Goal: Task Accomplishment & Management: Complete application form

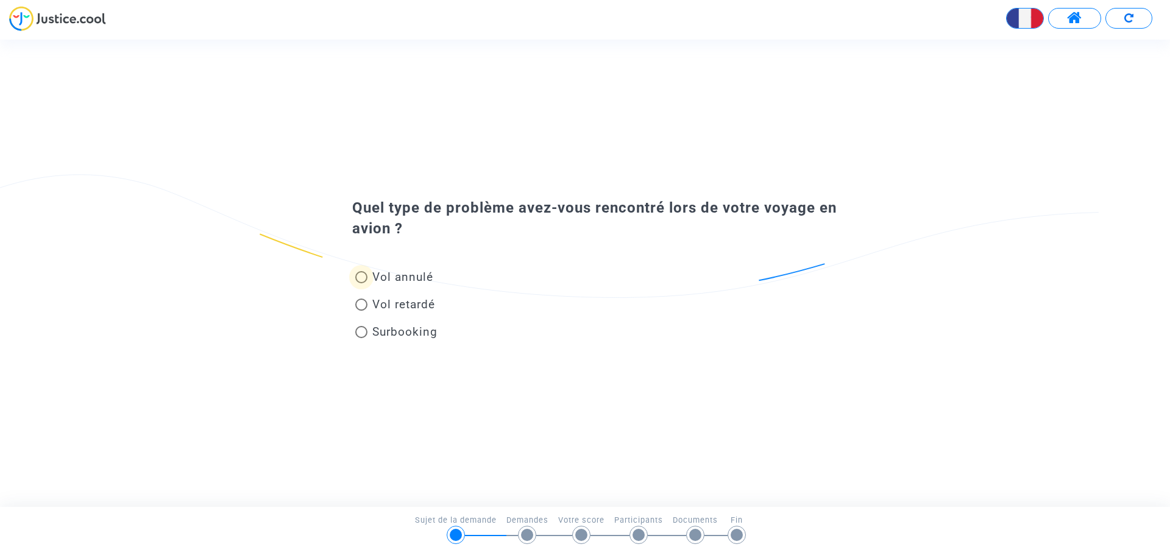
click at [363, 276] on span at bounding box center [361, 277] width 12 height 12
click at [361, 283] on input "Vol annulé" at bounding box center [361, 283] width 1 height 1
radio input "true"
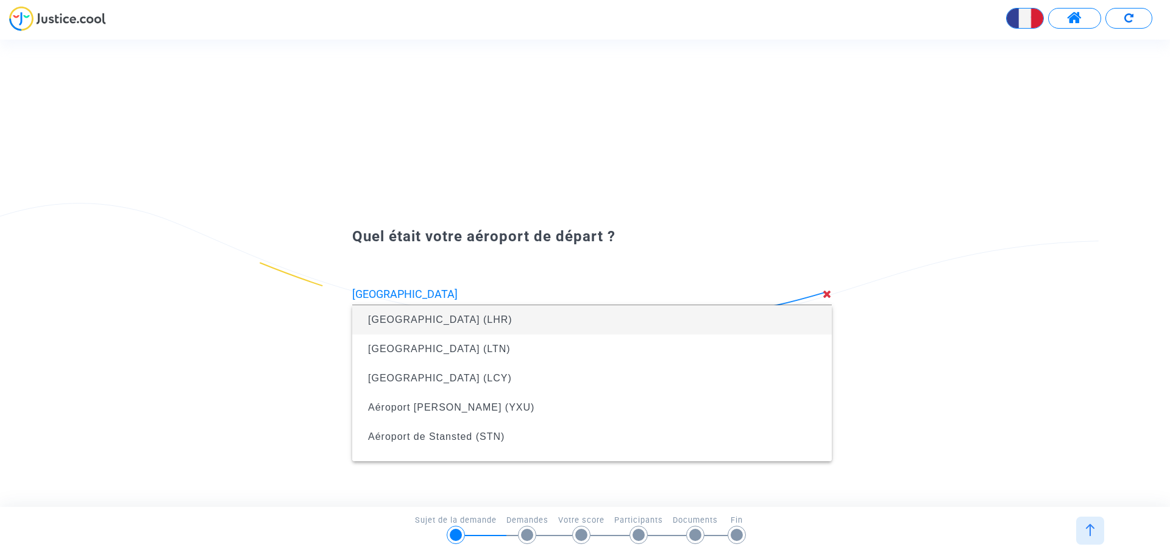
type input "[GEOGRAPHIC_DATA] (LHR)"
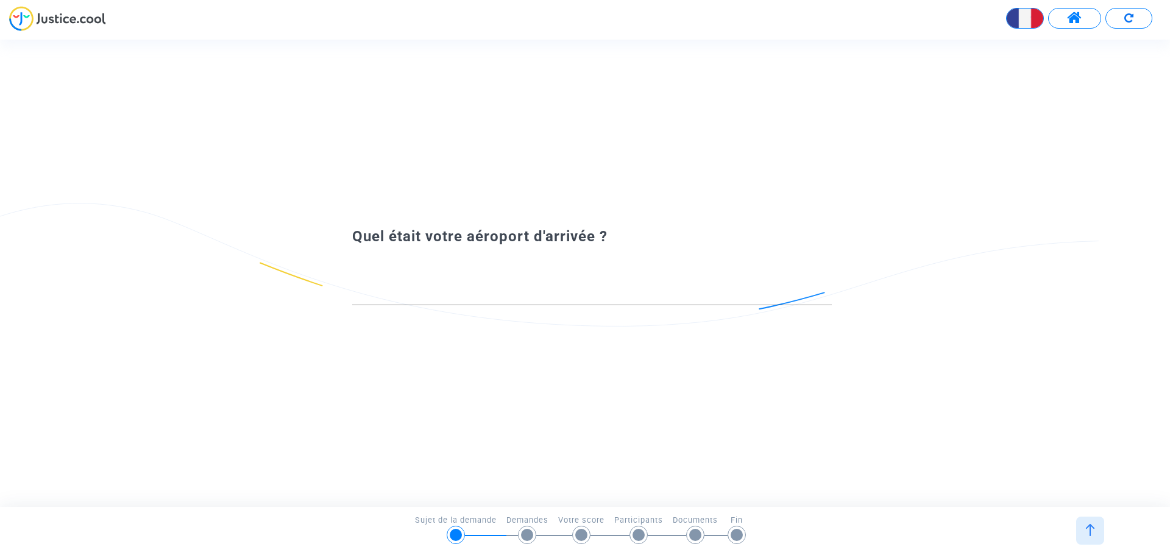
click at [554, 297] on input at bounding box center [592, 294] width 480 height 12
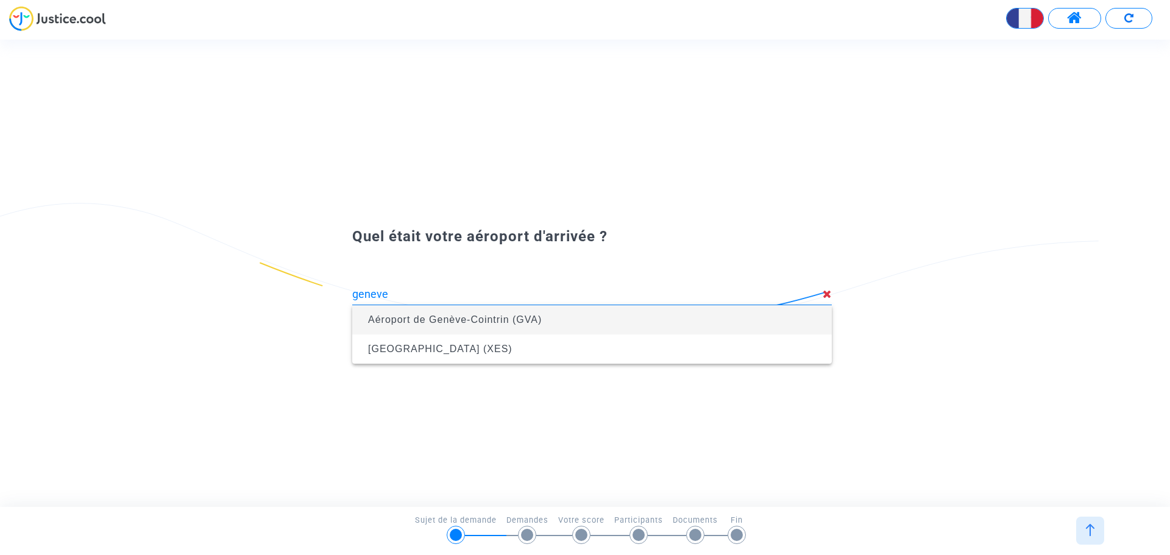
click at [533, 315] on span "Aéroport de Genève-Cointrin (GVA)" at bounding box center [455, 319] width 174 height 10
type input "Aéroport de Genève-Cointrin (GVA)"
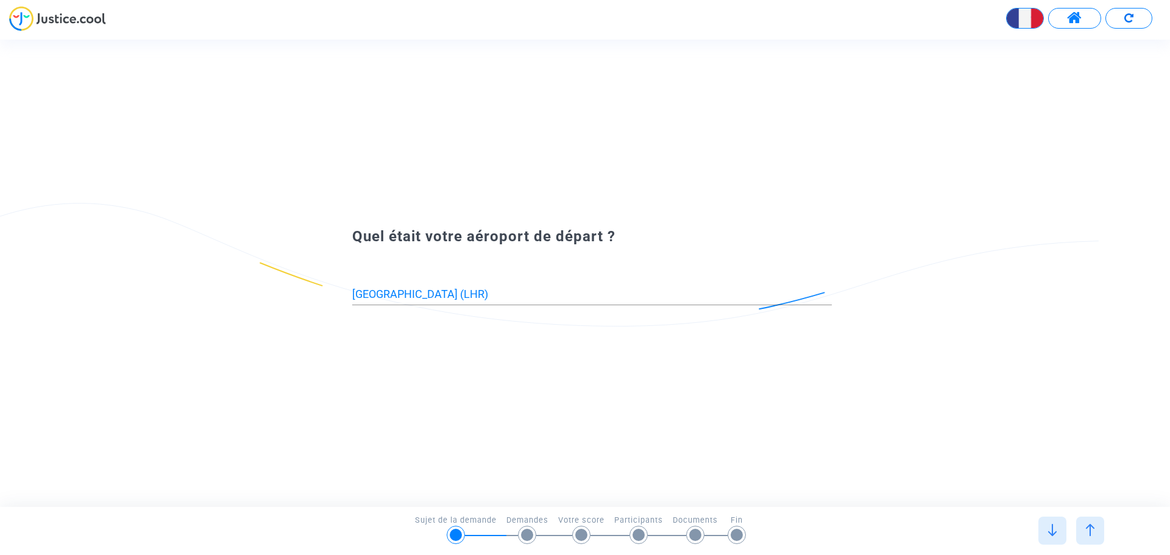
click at [480, 293] on input "[GEOGRAPHIC_DATA] (LHR)" at bounding box center [592, 294] width 480 height 12
click at [544, 287] on div "[GEOGRAPHIC_DATA] (LHR)" at bounding box center [592, 289] width 480 height 31
drag, startPoint x: 542, startPoint y: 289, endPoint x: 262, endPoint y: 274, distance: 280.8
click at [262, 274] on div "Quel était votre aéroport de départ ? Aéroport de [GEOGRAPHIC_DATA] (LHR)" at bounding box center [585, 272] width 1170 height 103
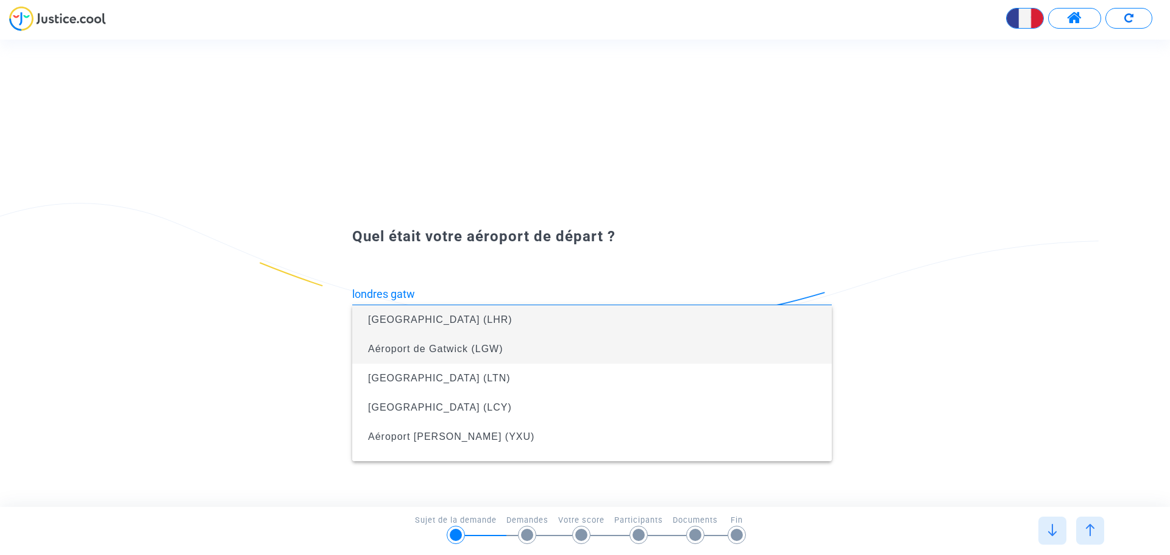
click at [456, 349] on span "Aéroport de Gatwick (LGW)" at bounding box center [435, 349] width 135 height 10
type input "Aéroport de Gatwick (LGW)"
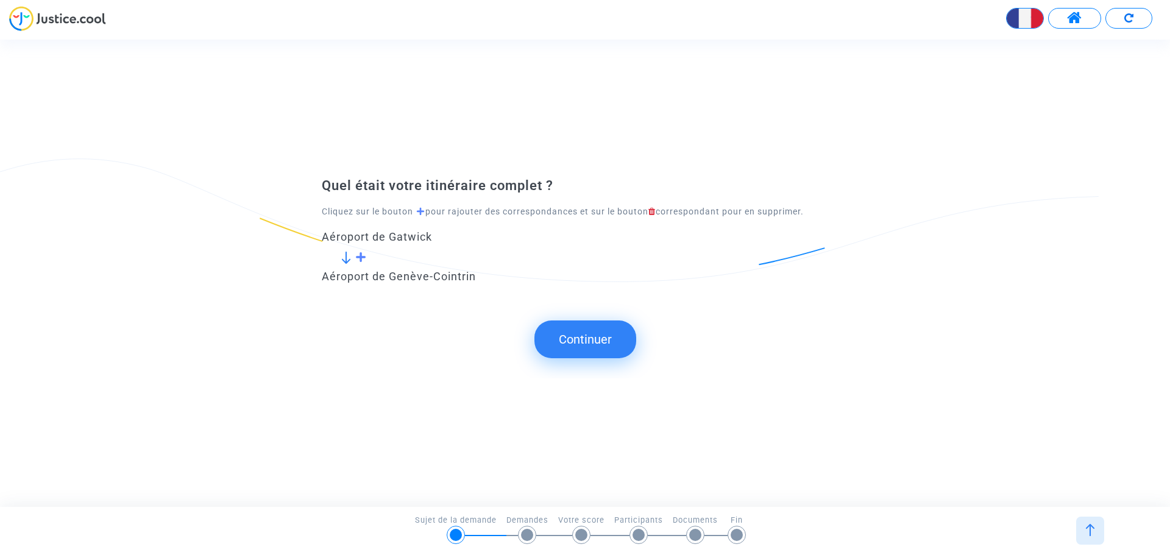
click at [569, 336] on button "Continuer" at bounding box center [585, 340] width 102 height 38
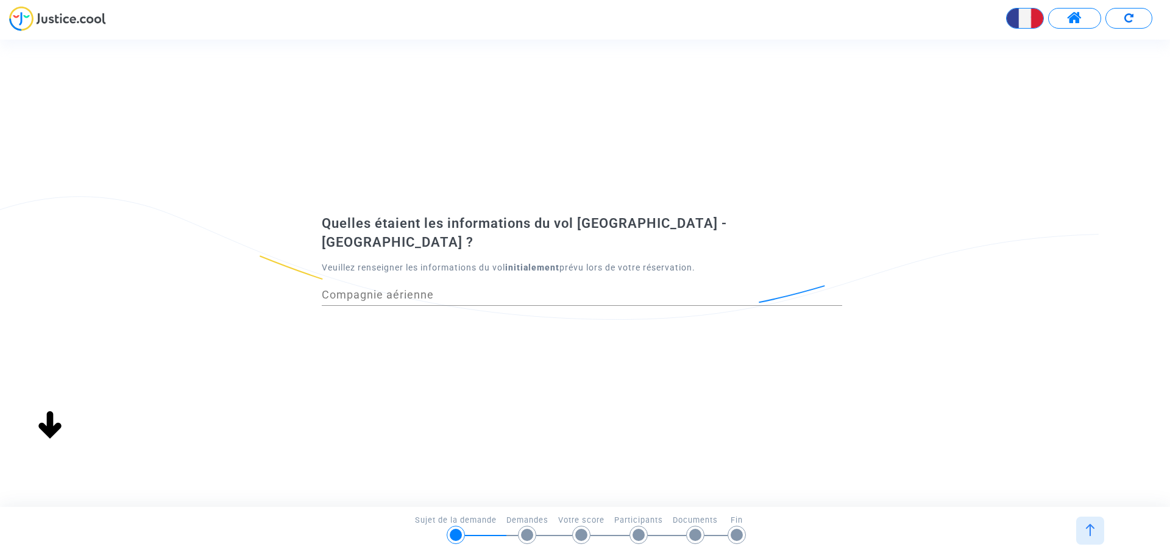
click at [449, 289] on input "Compagnie aérienne" at bounding box center [582, 295] width 520 height 12
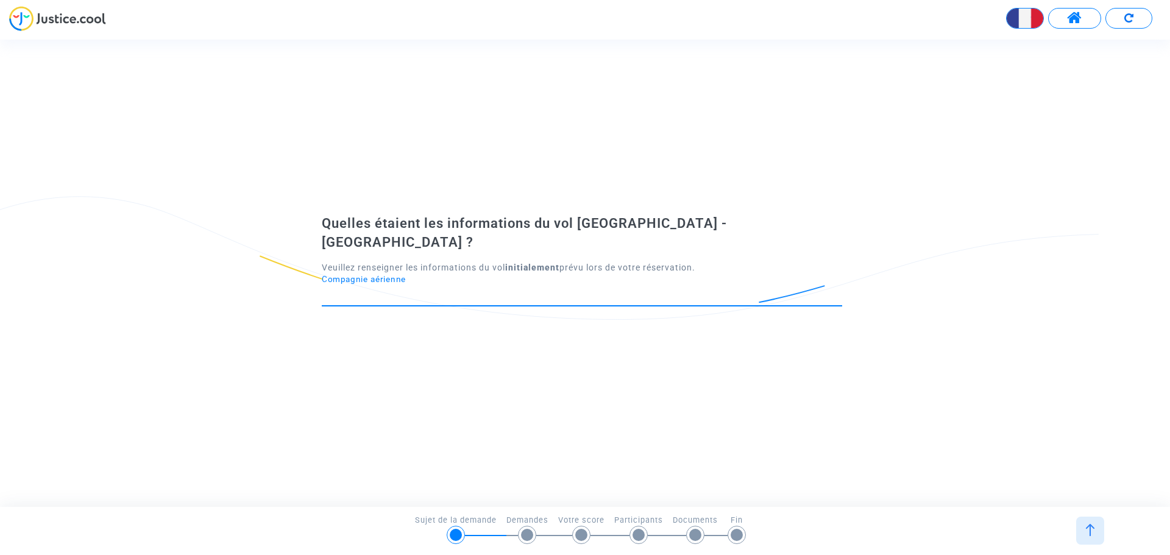
type input "A"
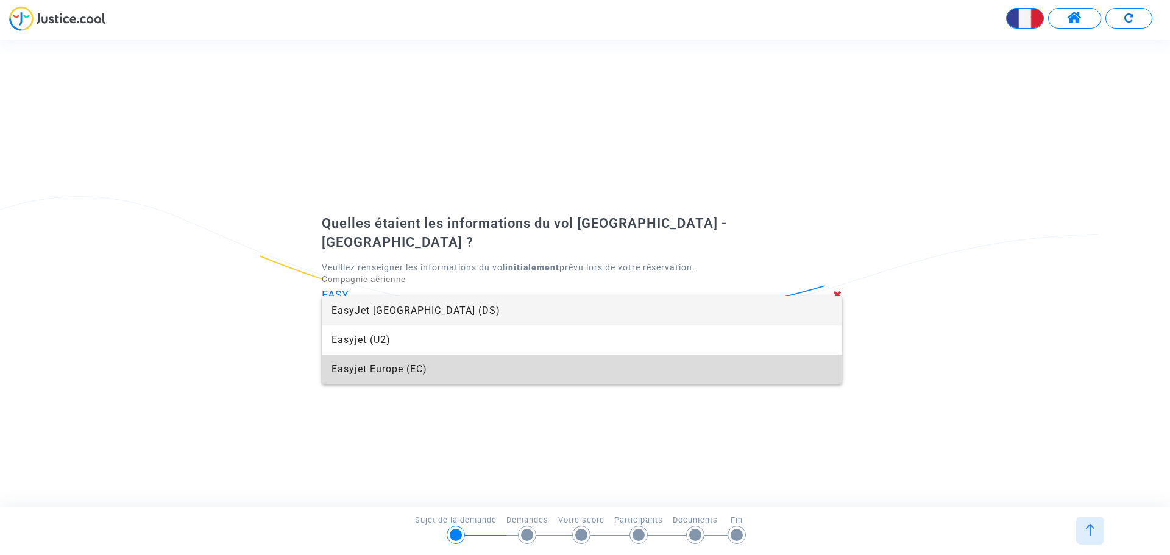
click at [395, 366] on span "Easyjet Europe (EC)" at bounding box center [582, 369] width 501 height 29
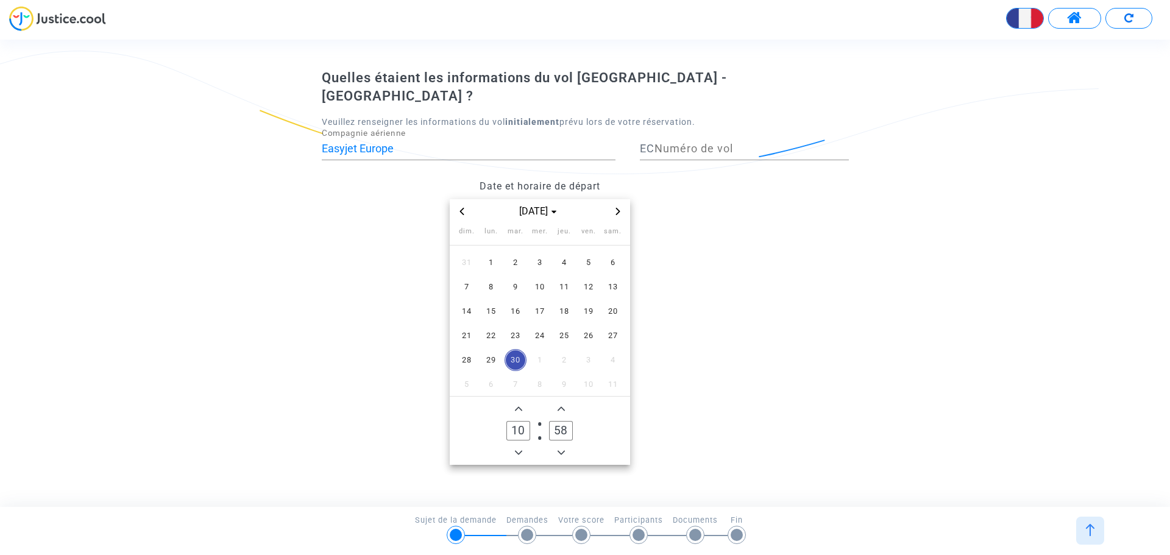
click at [460, 208] on icon "Previous month" at bounding box center [462, 211] width 4 height 7
click at [619, 208] on icon "Next month" at bounding box center [617, 211] width 7 height 7
click at [563, 257] on span "3" at bounding box center [564, 263] width 22 height 22
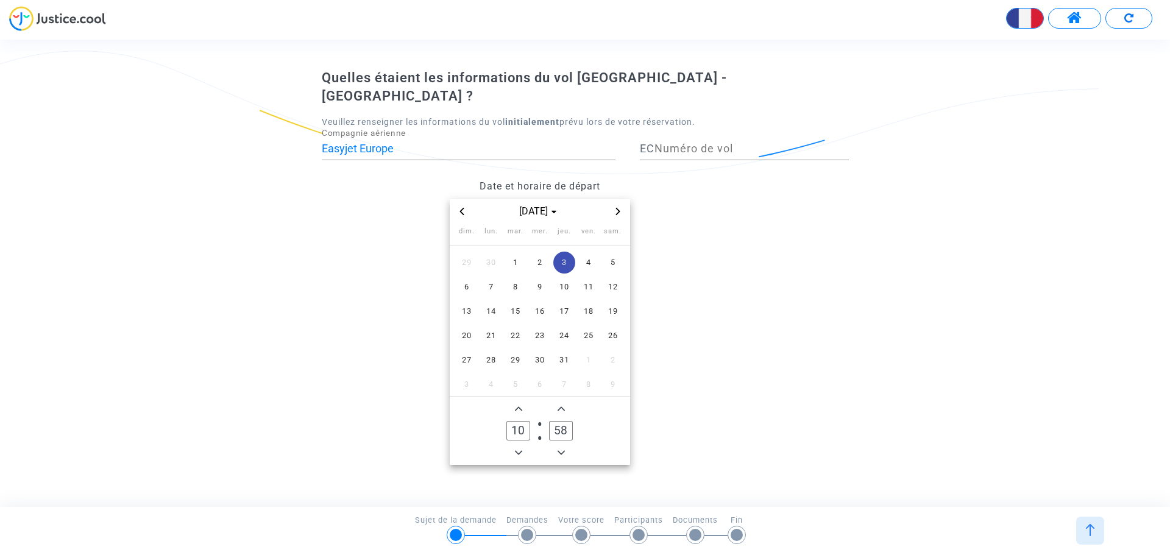
click at [691, 143] on input "Numéro de vol" at bounding box center [752, 149] width 194 height 12
click at [652, 143] on span "EC" at bounding box center [647, 148] width 15 height 13
click at [573, 143] on input "Easyjet Europe" at bounding box center [469, 149] width 294 height 12
click at [575, 143] on input "Easyjet Europe" at bounding box center [469, 149] width 294 height 12
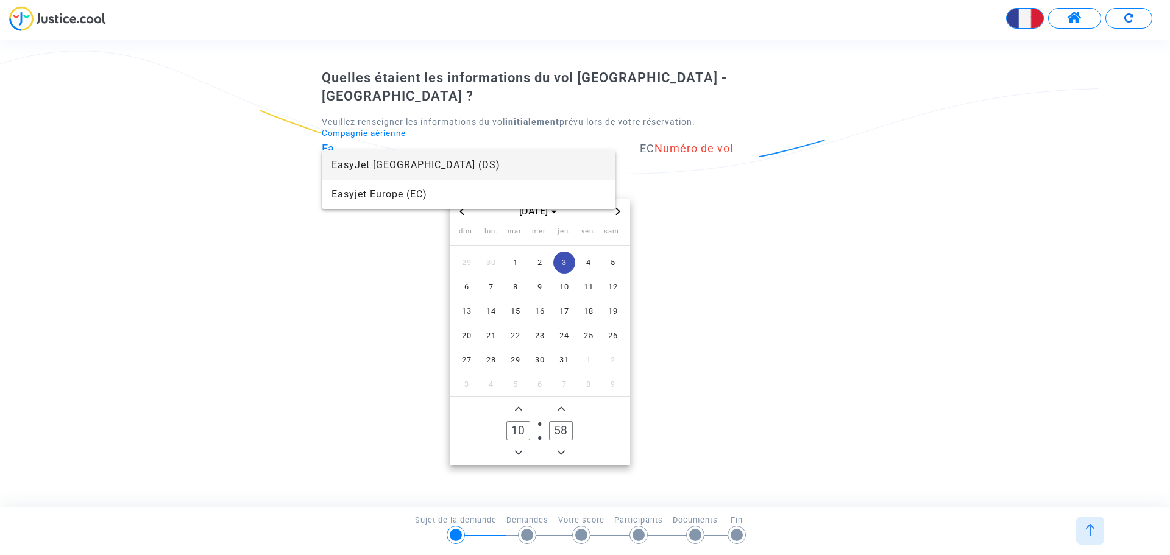
type input "E"
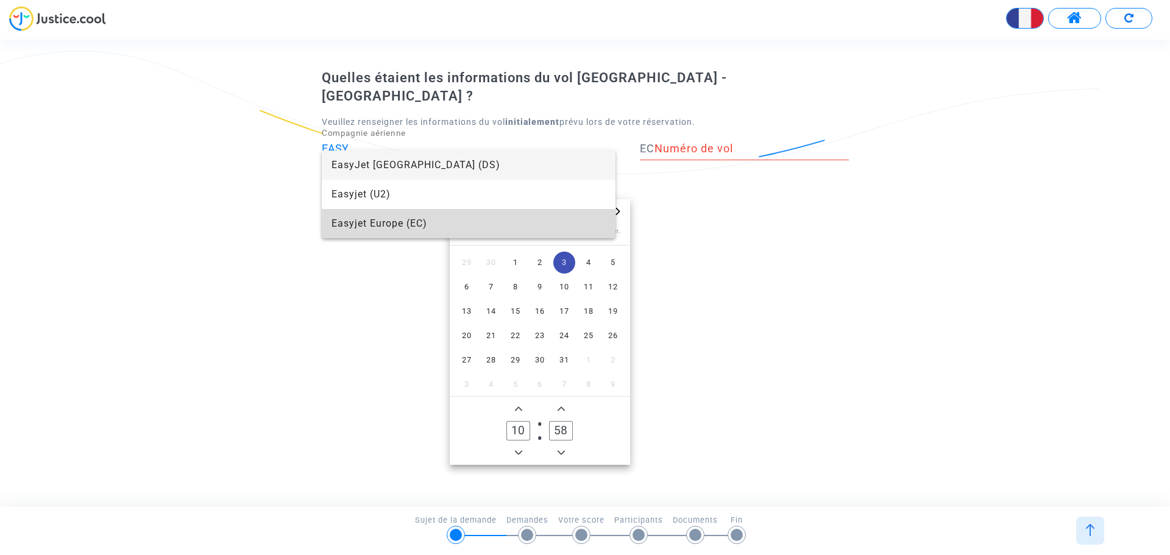
click at [446, 225] on span "Easyjet Europe (EC)" at bounding box center [469, 223] width 274 height 29
type input "Easyjet Europe"
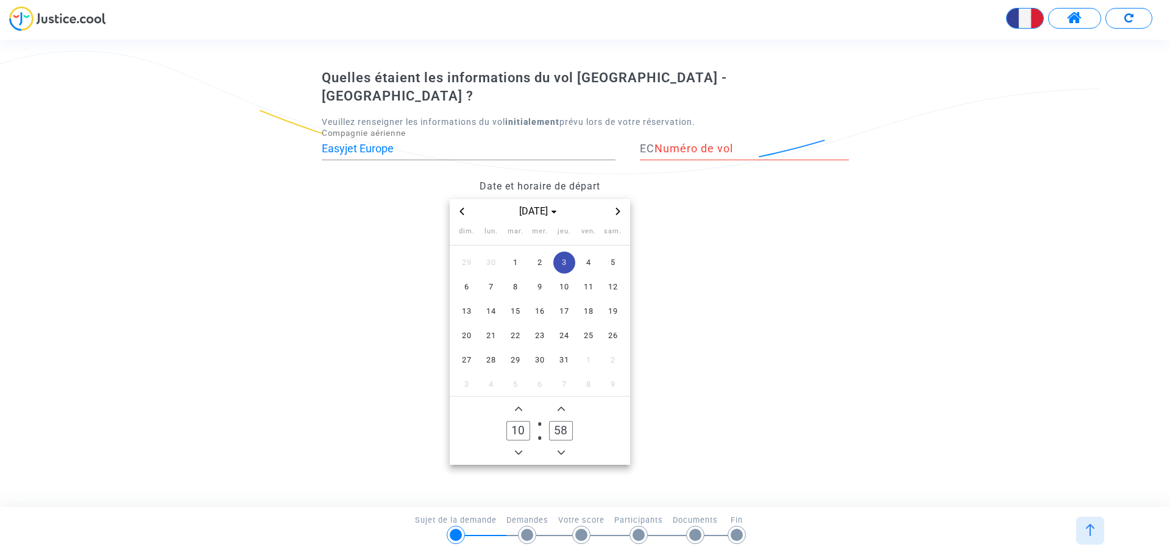
click at [650, 142] on span "EC" at bounding box center [647, 148] width 15 height 13
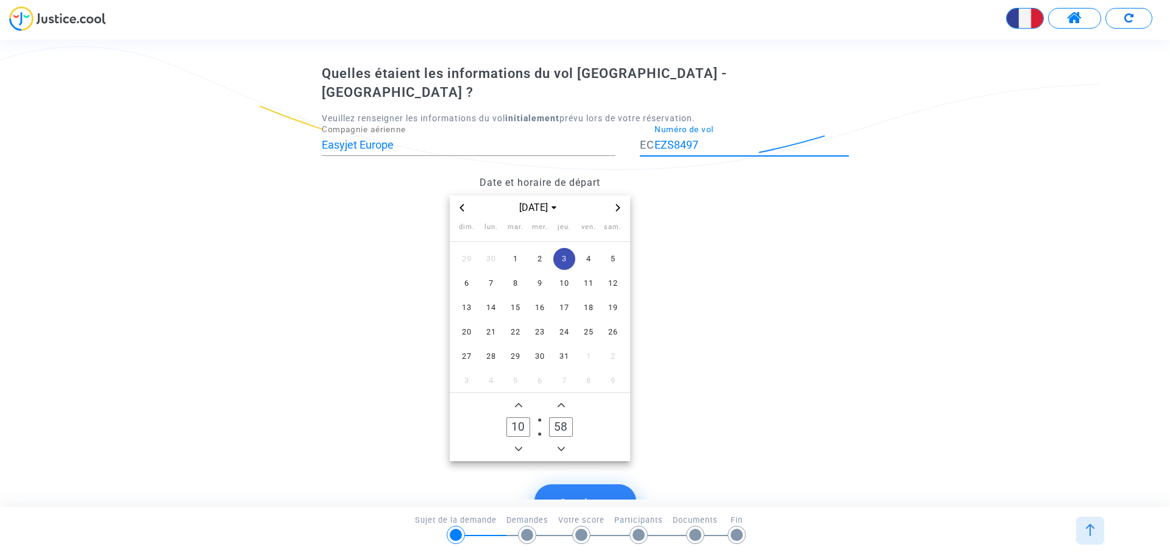
type input "EZS8497"
drag, startPoint x: 525, startPoint y: 405, endPoint x: 492, endPoint y: 399, distance: 33.6
click at [492, 400] on owl-date-time-timer "10 Hour 58 Minute" at bounding box center [540, 427] width 180 height 68
click at [519, 417] on input "02" at bounding box center [517, 427] width 23 height 20
click at [522, 442] on span "Minus a hour" at bounding box center [518, 449] width 15 height 15
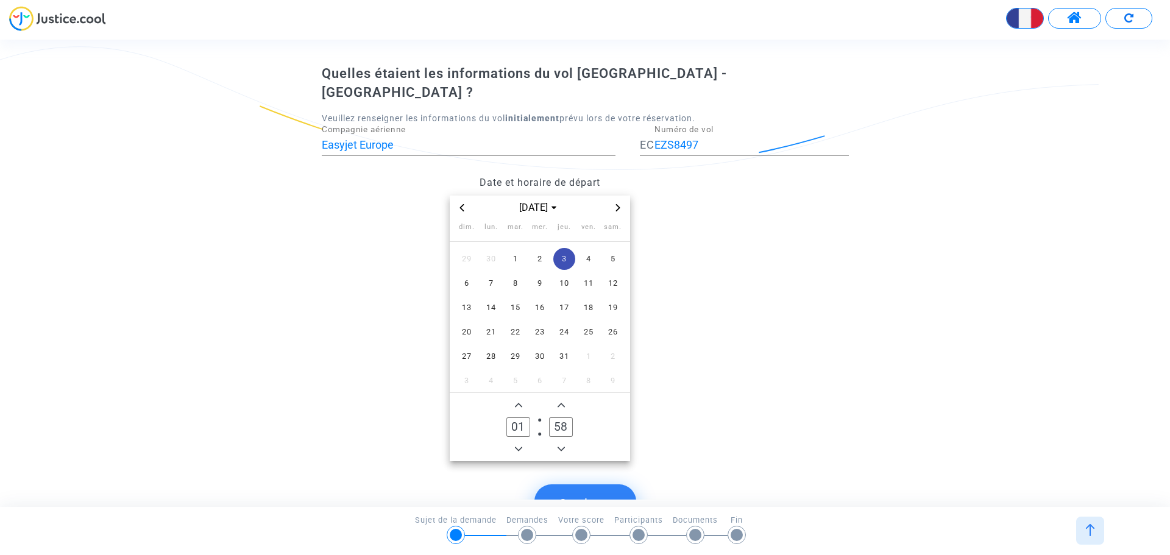
click at [522, 446] on icon "Minus a hour" at bounding box center [518, 449] width 7 height 7
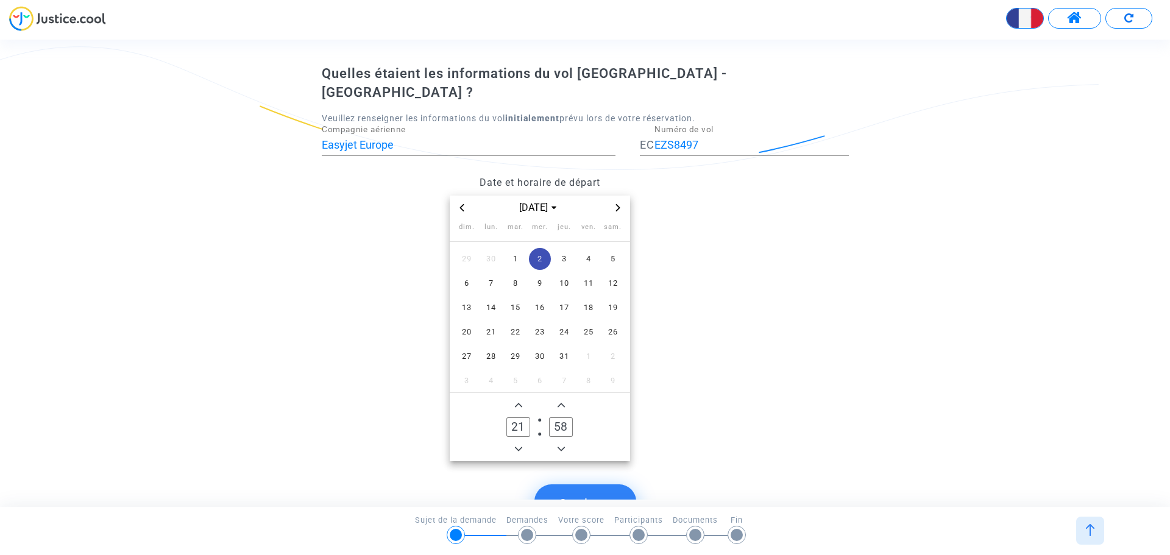
type input "20"
click at [555, 417] on input "58" at bounding box center [560, 427] width 23 height 20
drag, startPoint x: 556, startPoint y: 407, endPoint x: 572, endPoint y: 403, distance: 16.3
click at [572, 417] on input "58" at bounding box center [560, 427] width 23 height 20
click at [566, 442] on button "Minus a minute" at bounding box center [561, 449] width 15 height 15
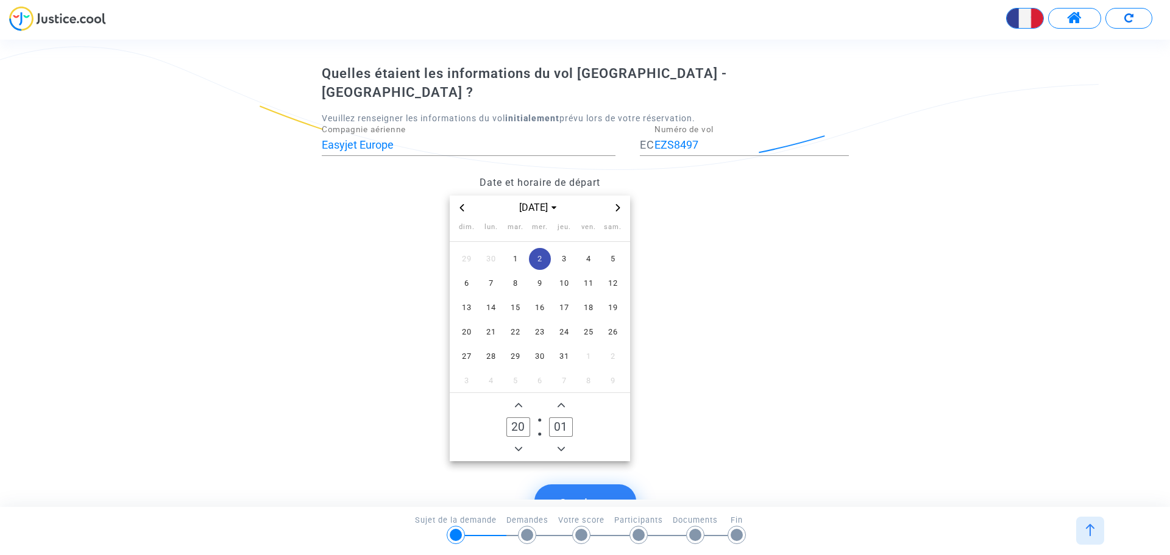
type input "00"
click at [565, 442] on span "Minus a minute" at bounding box center [561, 449] width 15 height 15
type input "19"
click at [565, 442] on span "Minus a minute" at bounding box center [561, 449] width 15 height 15
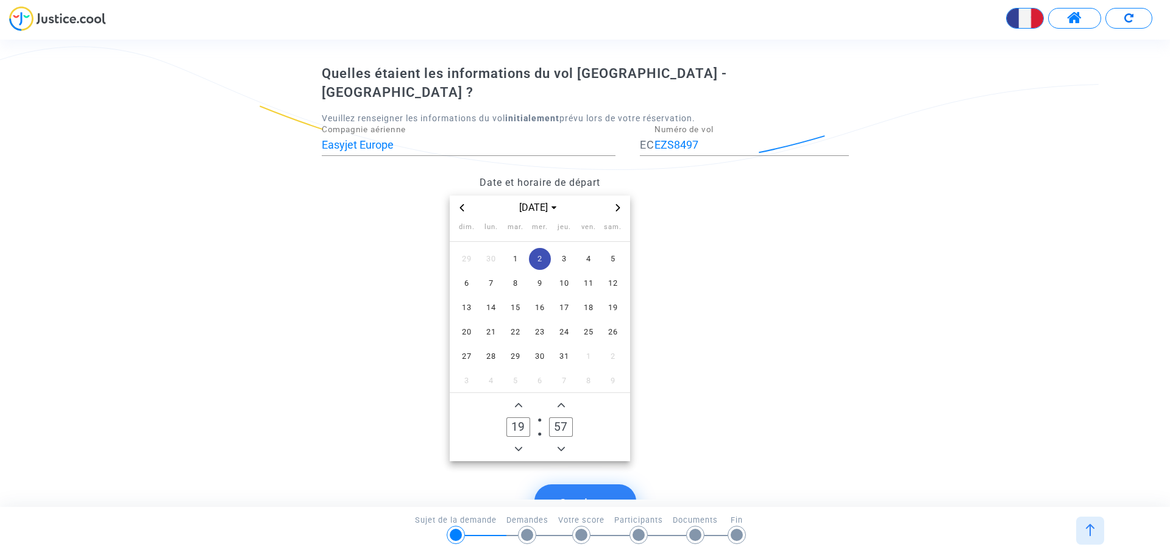
click at [565, 398] on span "Add a minute" at bounding box center [561, 405] width 15 height 15
type input "59"
click at [565, 398] on span "Add a minute" at bounding box center [561, 405] width 15 height 15
type input "20"
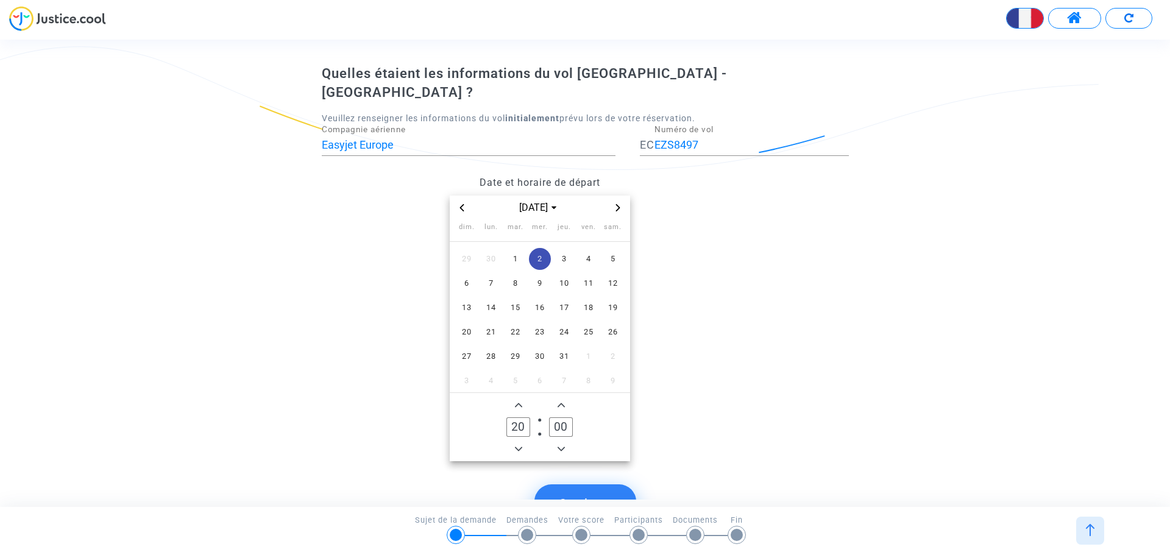
click at [565, 398] on span "Add a minute" at bounding box center [561, 405] width 15 height 15
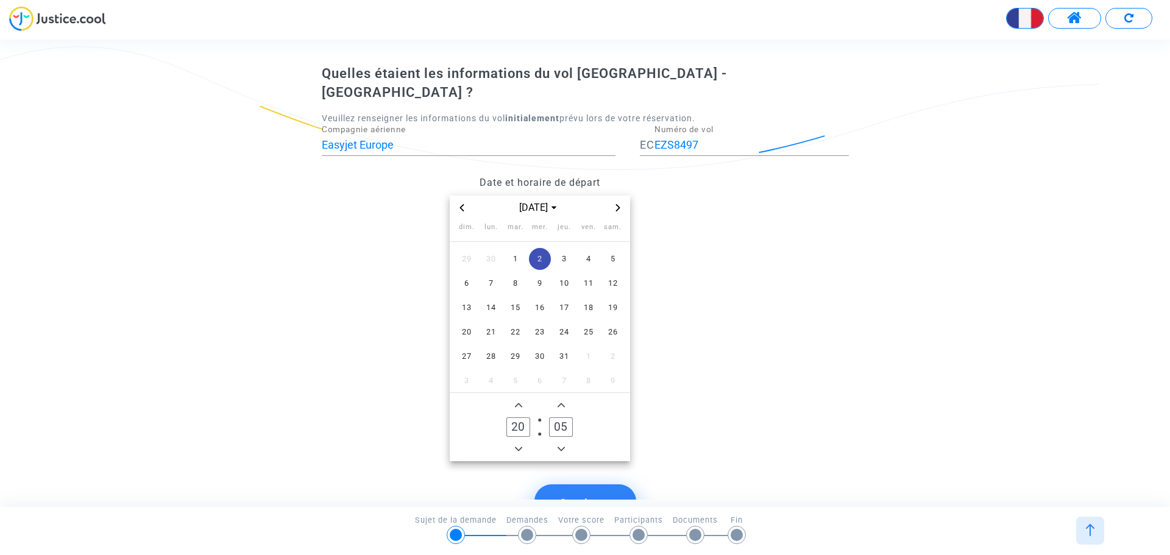
click at [565, 398] on span "Add a minute" at bounding box center [561, 405] width 15 height 15
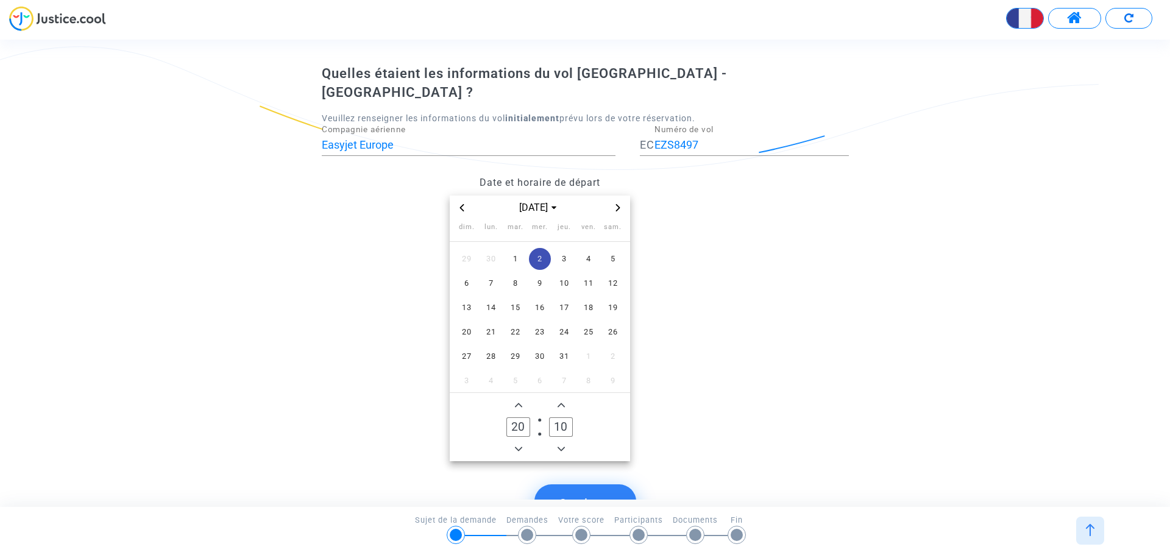
click at [564, 402] on icon "Add a minute" at bounding box center [561, 405] width 7 height 7
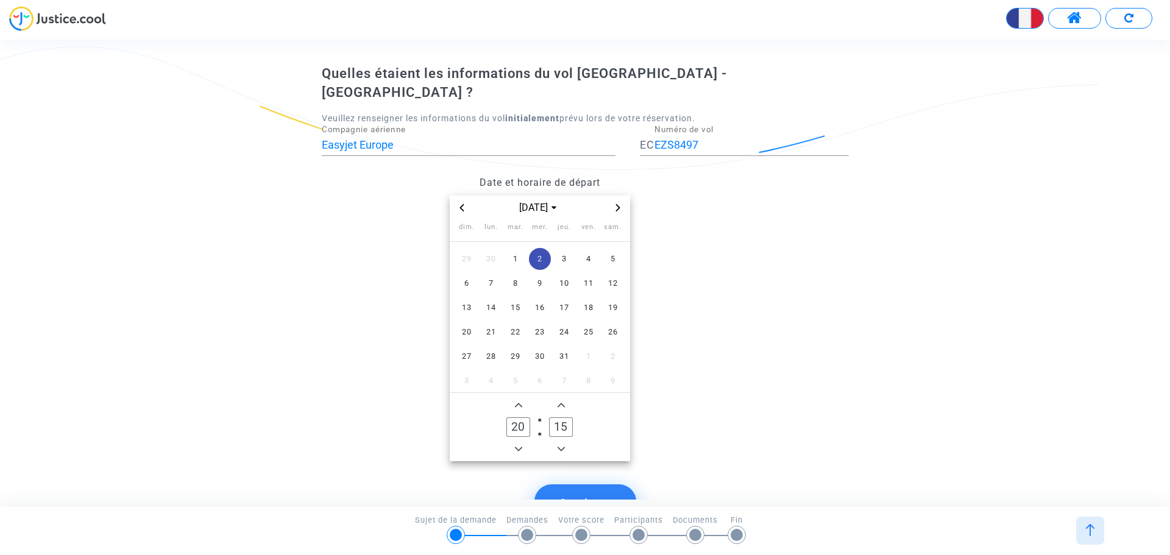
click at [564, 402] on icon "Add a minute" at bounding box center [561, 405] width 7 height 7
click at [558, 442] on span "Minus a minute" at bounding box center [561, 449] width 15 height 15
type input "15"
click at [567, 248] on span "3" at bounding box center [564, 259] width 22 height 22
click at [594, 485] on button "Continuer" at bounding box center [585, 504] width 102 height 38
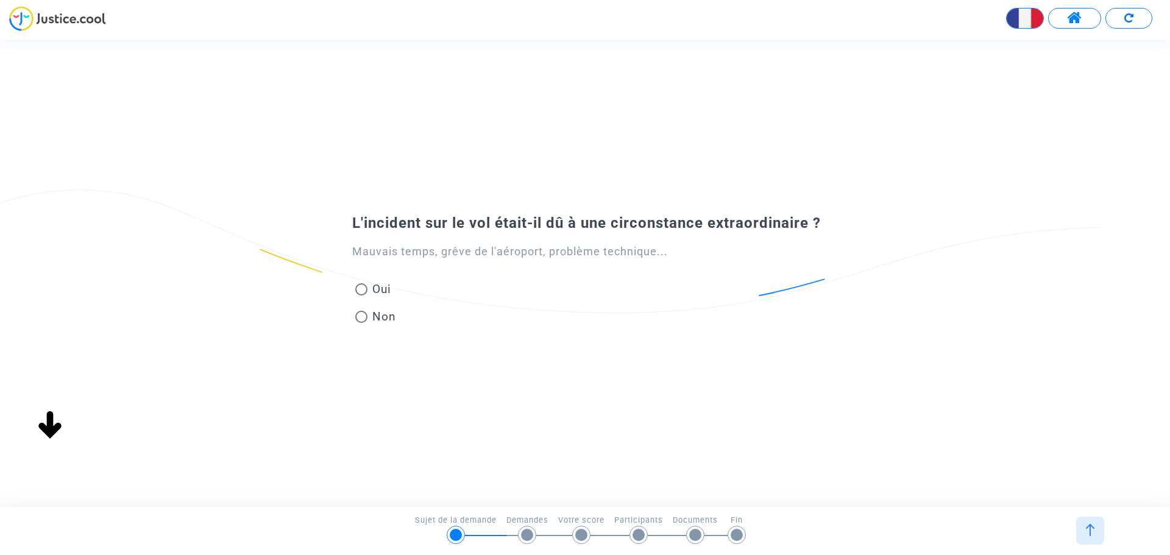
click at [361, 289] on span at bounding box center [361, 289] width 0 height 0
click at [361, 296] on input "Oui" at bounding box center [361, 296] width 1 height 1
radio input "true"
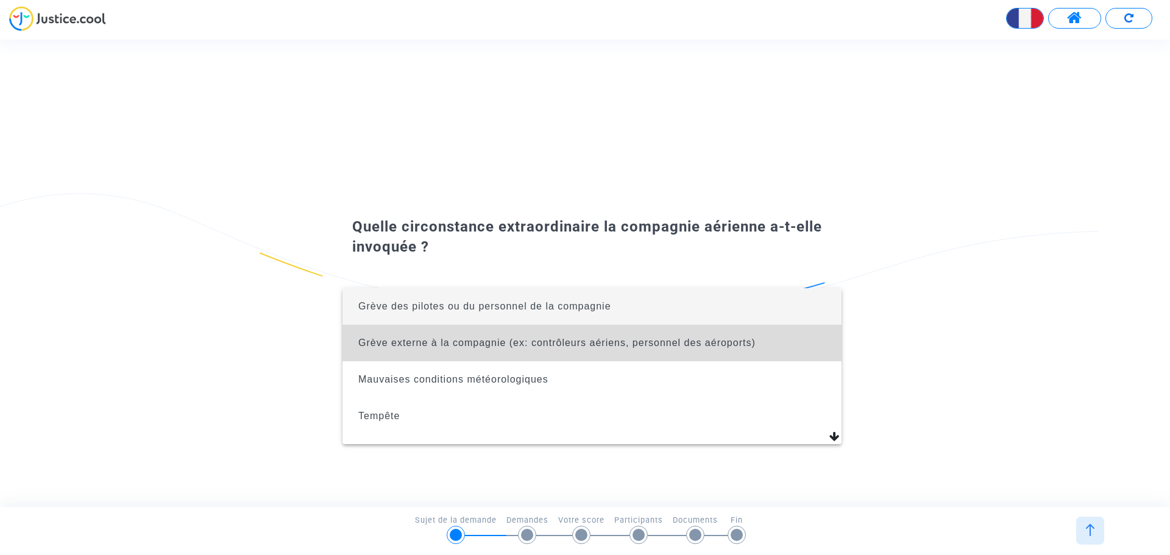
click at [648, 344] on span "Grève externe à la compagnie (ex: contrôleurs aériens, personnel des aéroports)" at bounding box center [556, 343] width 397 height 10
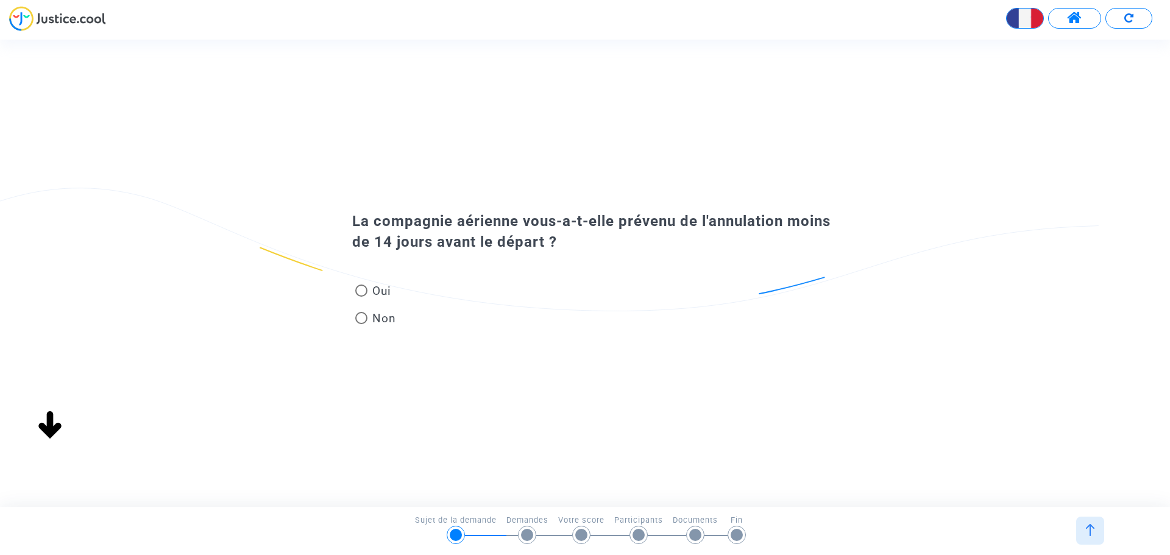
click at [360, 288] on span at bounding box center [361, 291] width 12 height 12
click at [361, 297] on input "Oui" at bounding box center [361, 297] width 1 height 1
radio input "true"
click at [369, 318] on span "Non" at bounding box center [382, 318] width 29 height 16
click at [361, 324] on input "Non" at bounding box center [361, 324] width 1 height 1
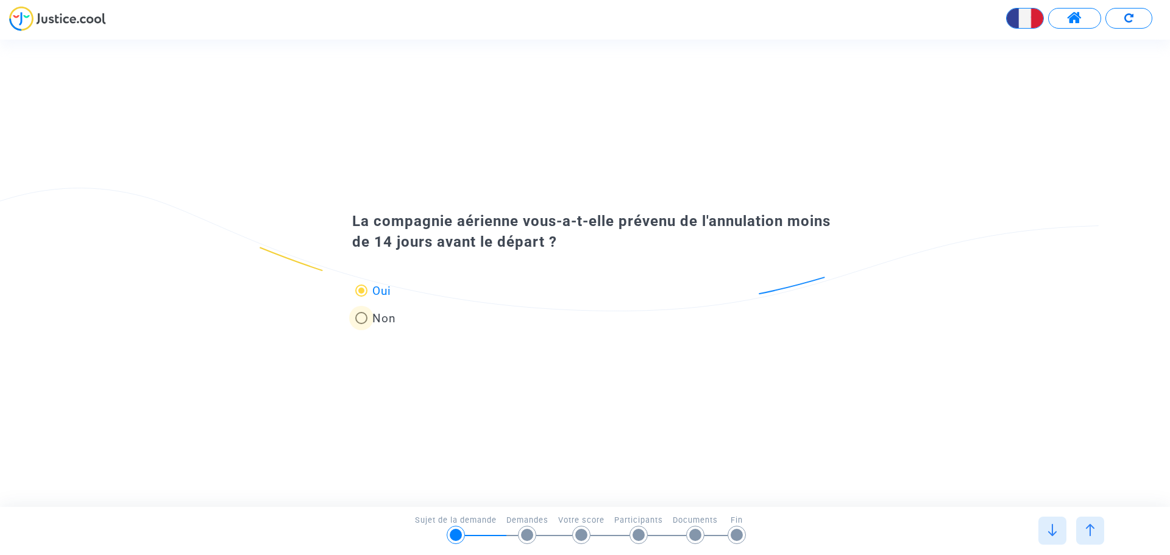
radio input "true"
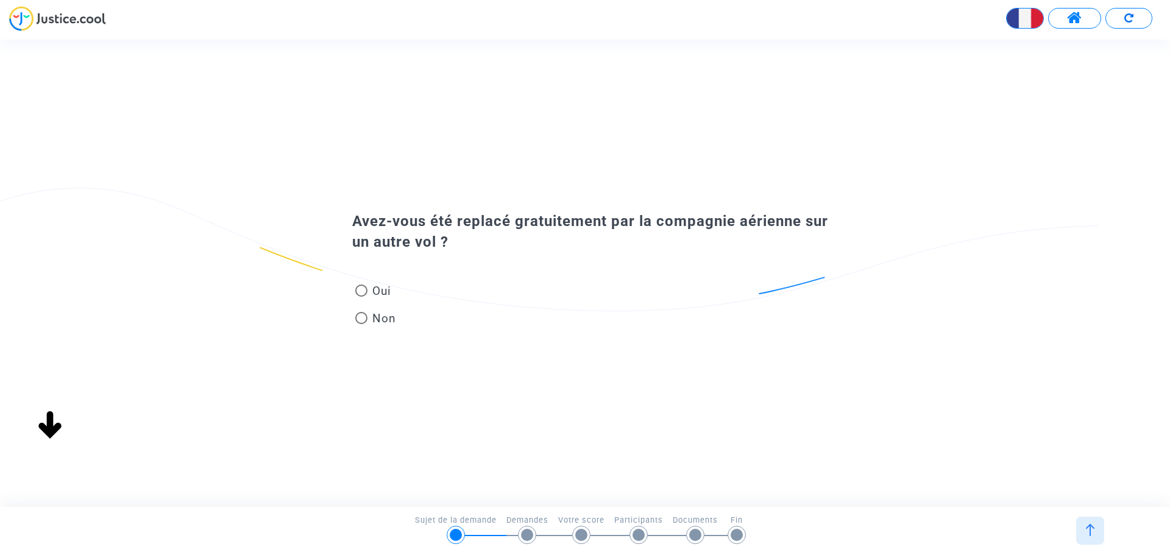
click at [364, 319] on span at bounding box center [361, 318] width 12 height 12
click at [361, 324] on input "Non" at bounding box center [361, 324] width 1 height 1
radio input "true"
click at [368, 289] on span "Oui" at bounding box center [380, 291] width 24 height 16
click at [361, 297] on input "Oui" at bounding box center [361, 297] width 1 height 1
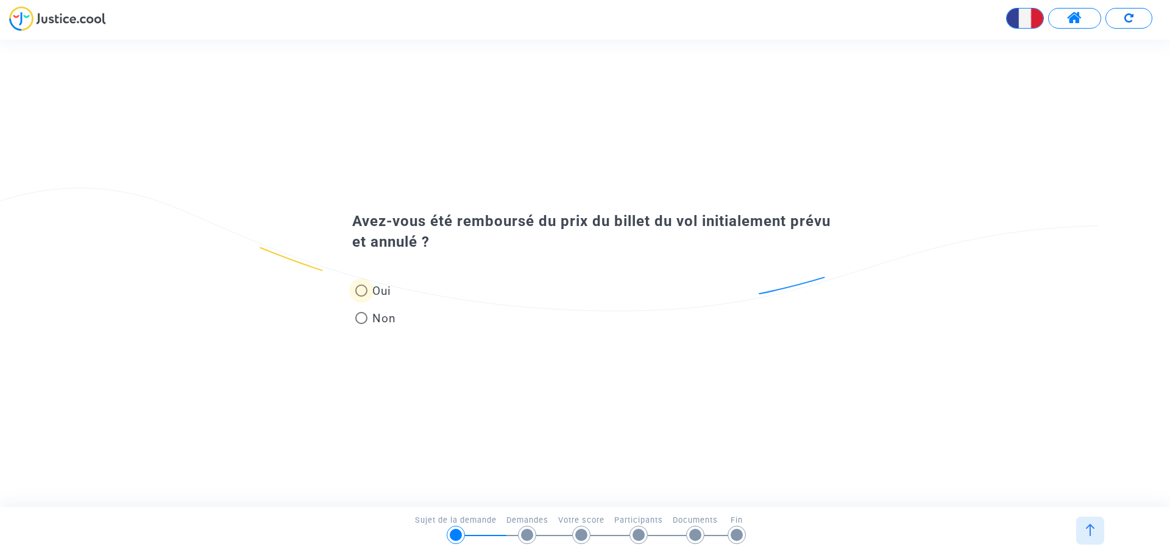
radio input "true"
click at [363, 322] on span at bounding box center [361, 318] width 12 height 12
click at [361, 324] on input "Non" at bounding box center [361, 324] width 1 height 1
radio input "true"
click at [367, 291] on label "Oui" at bounding box center [375, 291] width 41 height 16
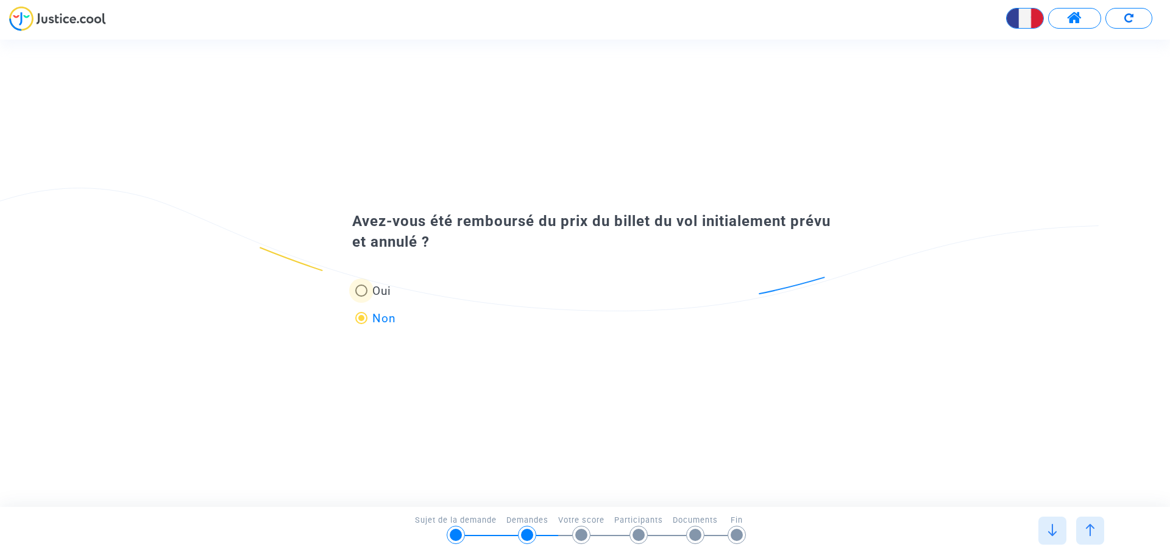
click at [361, 297] on input "Oui" at bounding box center [361, 297] width 1 height 1
radio input "true"
